Goal: Navigation & Orientation: Find specific page/section

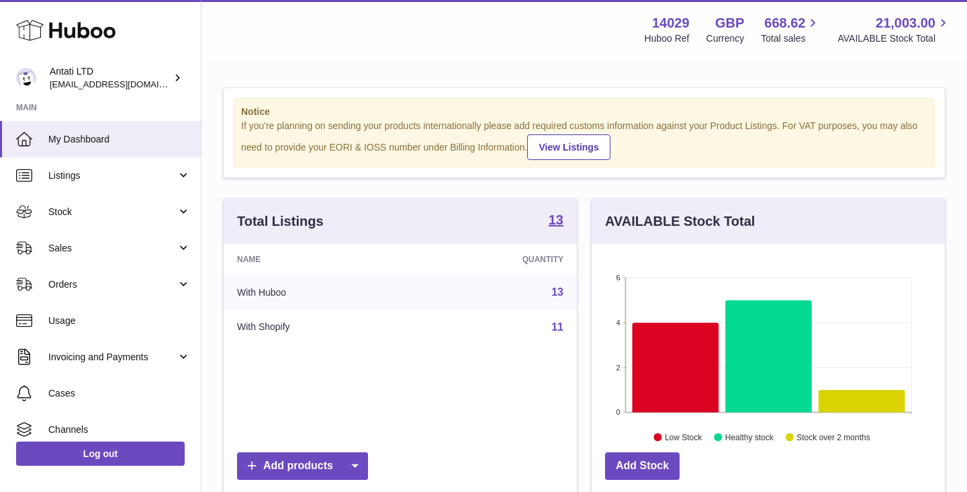
scroll to position [210, 353]
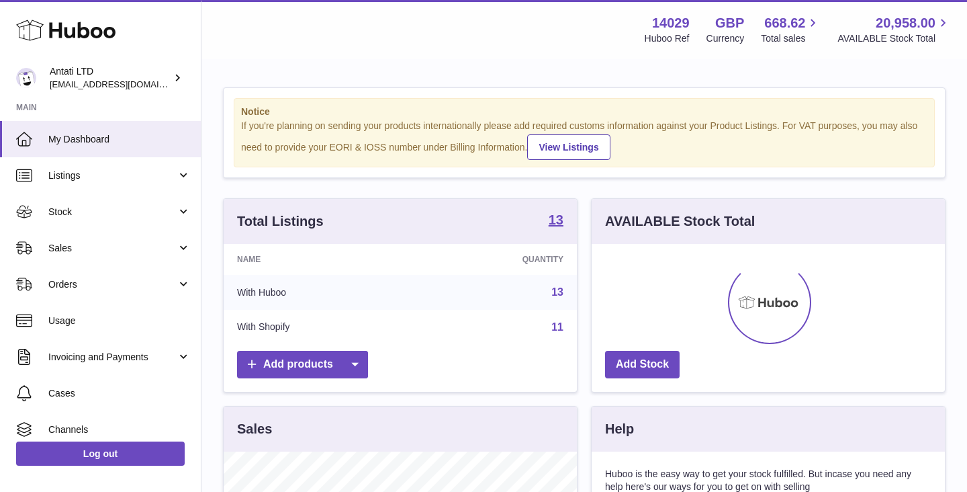
scroll to position [210, 353]
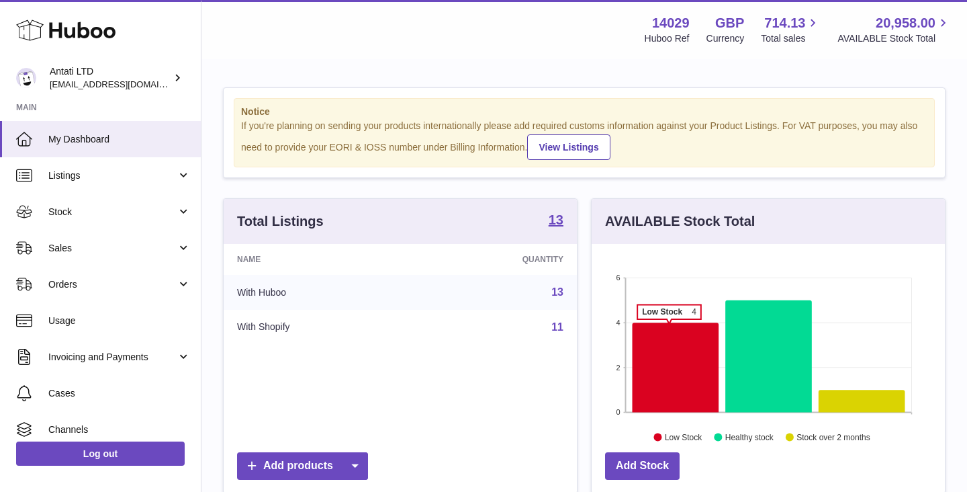
click at [669, 326] on icon at bounding box center [676, 366] width 87 height 89
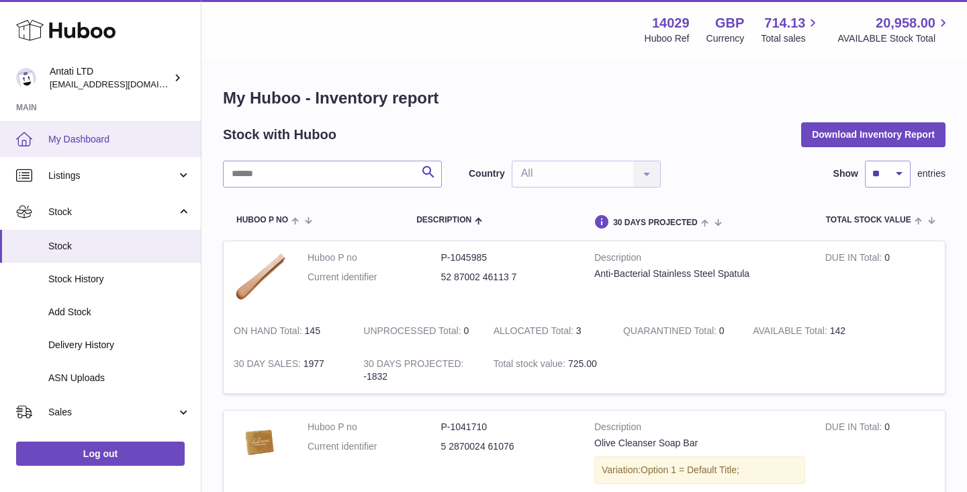
click at [112, 134] on span "My Dashboard" at bounding box center [119, 139] width 142 height 13
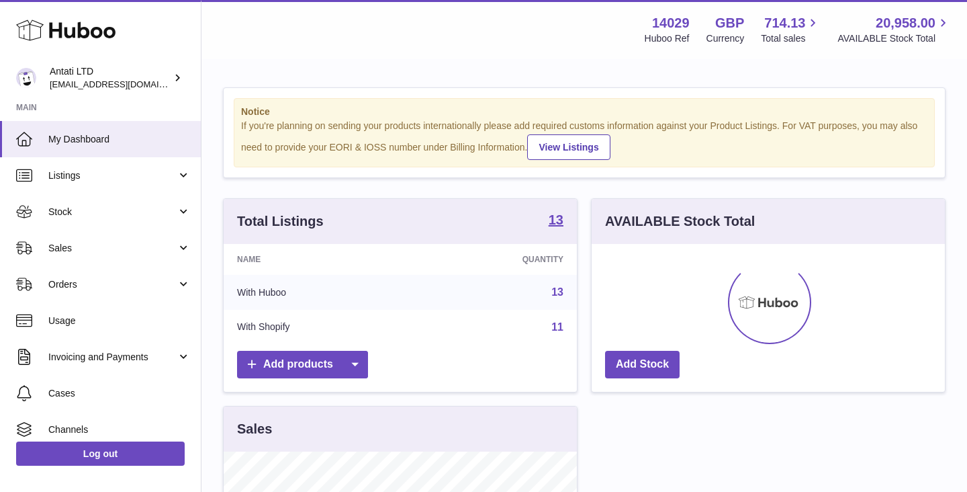
scroll to position [210, 353]
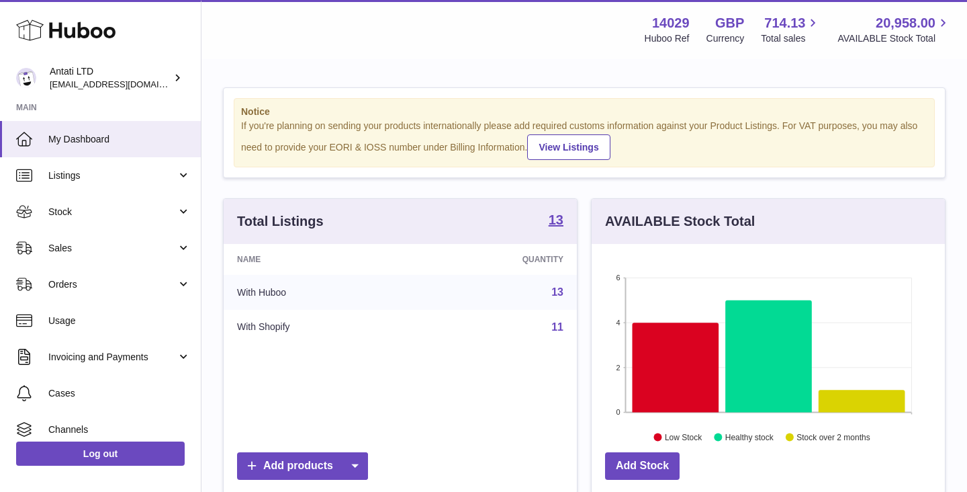
scroll to position [210, 353]
